Goal: Task Accomplishment & Management: Use online tool/utility

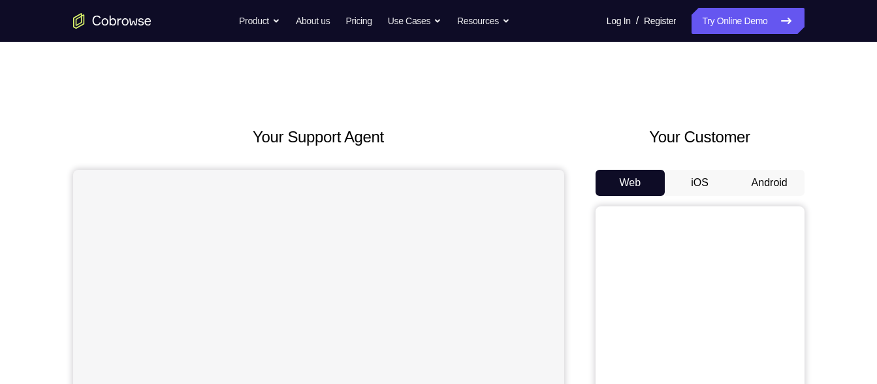
click at [753, 182] on button "Android" at bounding box center [770, 183] width 70 height 26
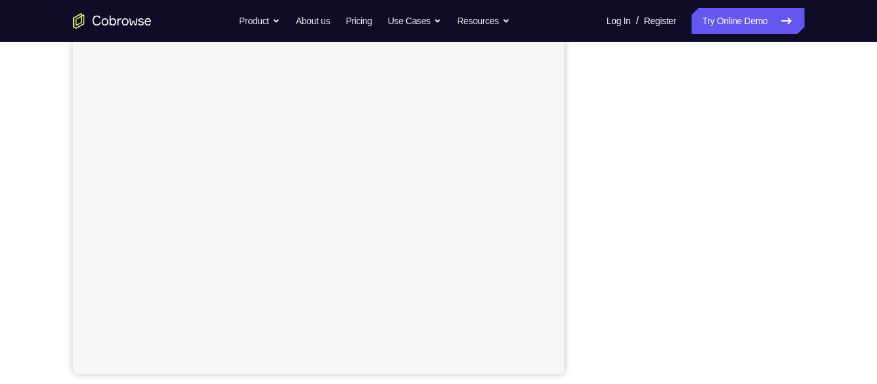
scroll to position [232, 0]
drag, startPoint x: 603, startPoint y: 210, endPoint x: 572, endPoint y: 194, distance: 35.3
click at [572, 194] on div "Your Support Agent Your Customer Web iOS Android" at bounding box center [438, 134] width 731 height 483
drag, startPoint x: 606, startPoint y: 172, endPoint x: 592, endPoint y: 199, distance: 30.1
click at [592, 199] on div "Your Support Agent Your Customer Web iOS Android" at bounding box center [438, 134] width 731 height 483
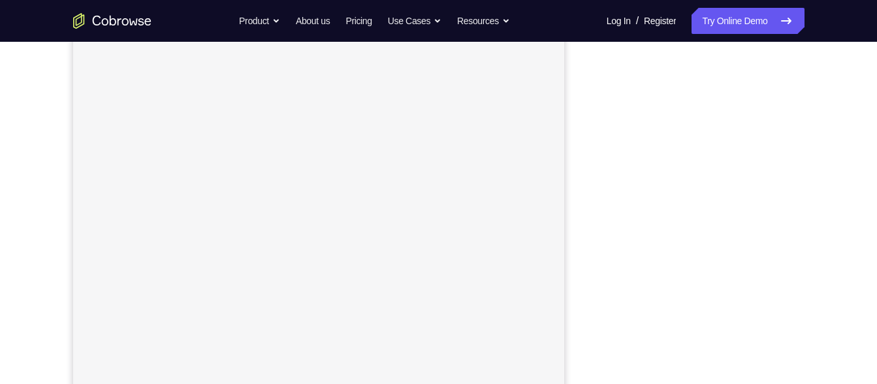
scroll to position [208, 0]
drag, startPoint x: 793, startPoint y: 226, endPoint x: 588, endPoint y: 240, distance: 205.5
click at [588, 240] on div "Your Support Agent Your Customer Web iOS Android" at bounding box center [438, 158] width 731 height 483
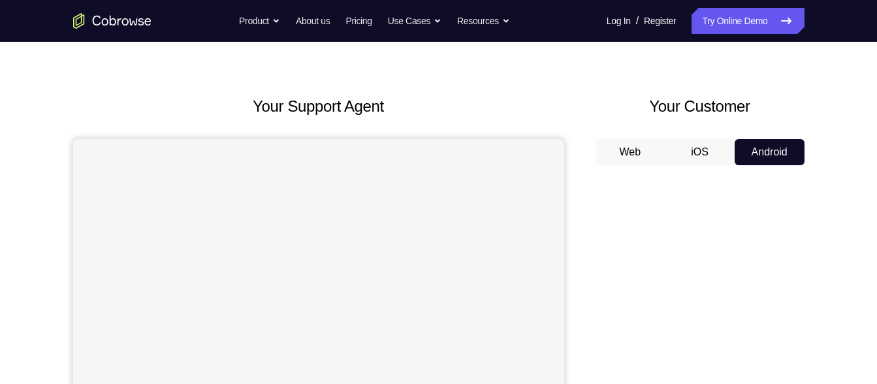
scroll to position [0, 0]
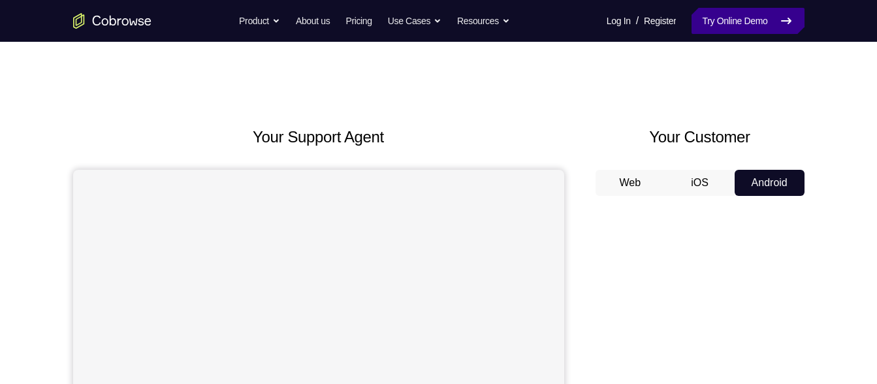
click at [725, 27] on link "Try Online Demo" at bounding box center [748, 21] width 112 height 26
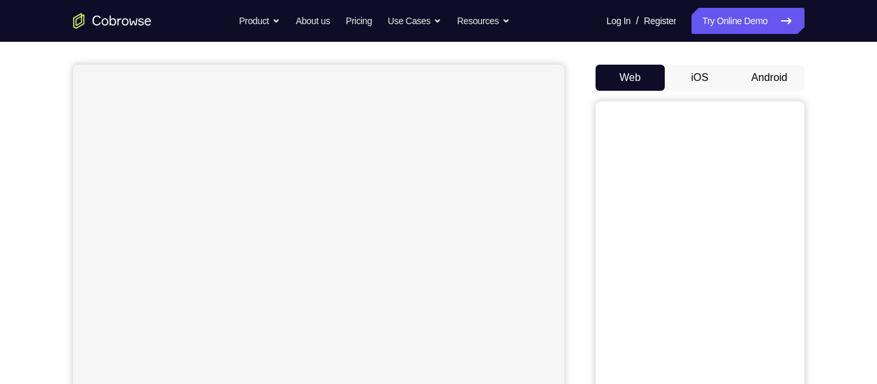
click at [769, 84] on button "Android" at bounding box center [770, 78] width 70 height 26
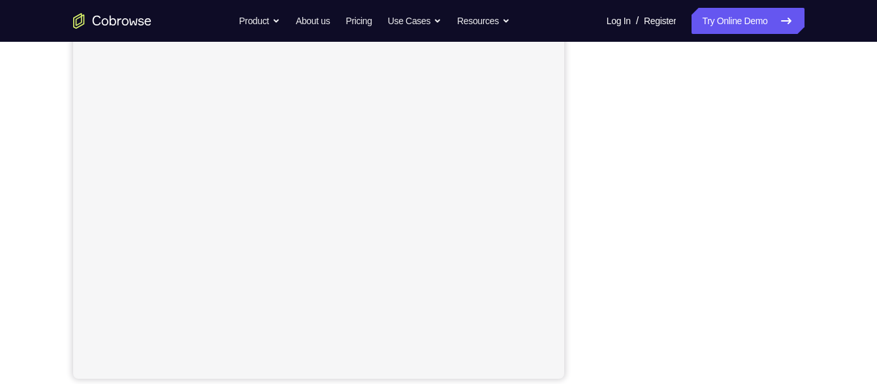
scroll to position [227, 0]
drag, startPoint x: 601, startPoint y: 193, endPoint x: 829, endPoint y: 147, distance: 232.4
click at [829, 147] on div "Your Support Agent Your Customer Web iOS Android Next Steps We’d be happy to gi…" at bounding box center [439, 245] width 836 height 861
drag, startPoint x: 797, startPoint y: 185, endPoint x: 598, endPoint y: 163, distance: 200.3
click at [598, 163] on div at bounding box center [700, 181] width 209 height 402
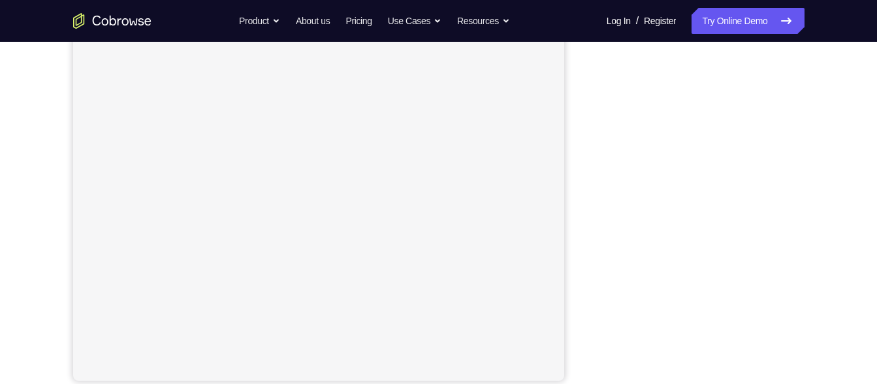
drag, startPoint x: 606, startPoint y: 163, endPoint x: 586, endPoint y: 193, distance: 36.2
click at [586, 193] on div "Your Support Agent Your Customer Web iOS Android" at bounding box center [438, 140] width 731 height 483
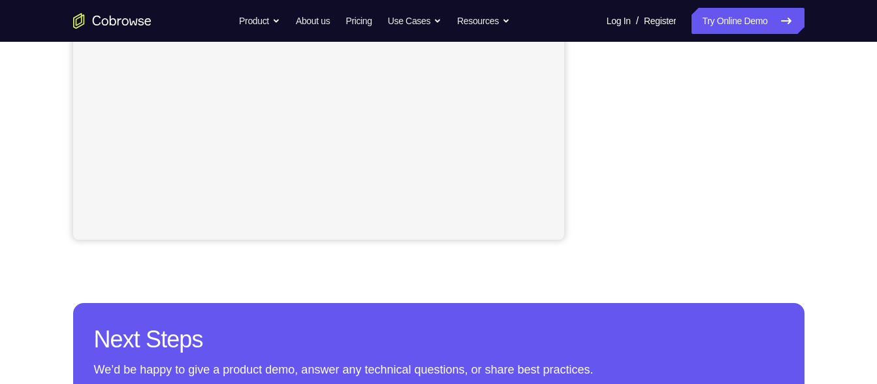
scroll to position [368, 0]
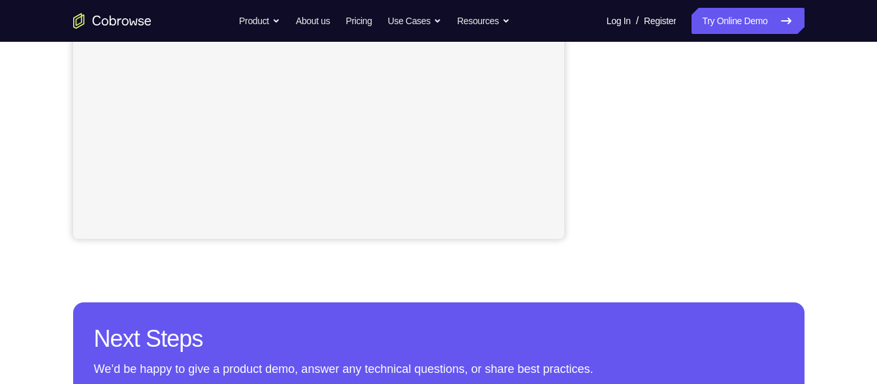
drag, startPoint x: 701, startPoint y: 41, endPoint x: 821, endPoint y: 77, distance: 124.8
click at [821, 77] on div "Your Support Agent Your Customer Web iOS Android Next Steps We’d be happy to gi…" at bounding box center [439, 103] width 836 height 861
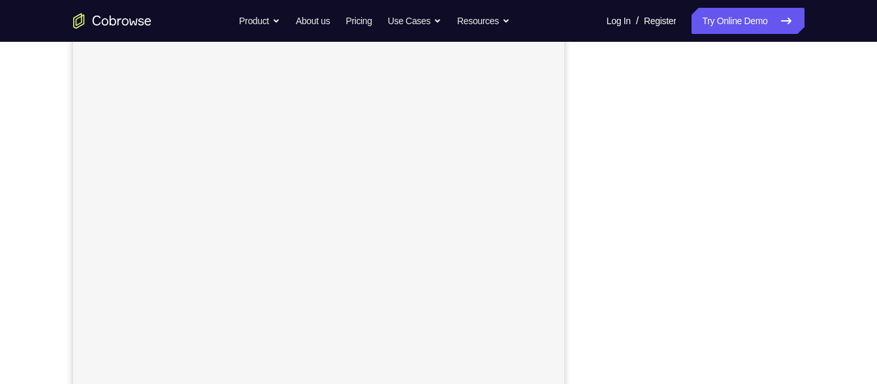
scroll to position [347, 0]
